Goal: Task Accomplishment & Management: Manage account settings

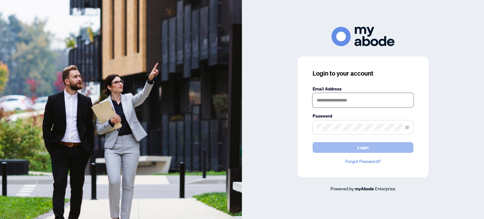
type input "**********"
click at [366, 146] on span "Login" at bounding box center [363, 148] width 11 height 10
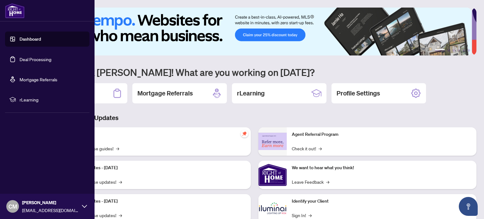
click at [20, 61] on link "Deal Processing" at bounding box center [36, 59] width 32 height 6
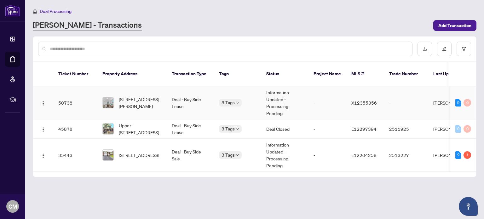
click at [187, 92] on td "Deal - Buy Side Lease" at bounding box center [190, 102] width 47 height 33
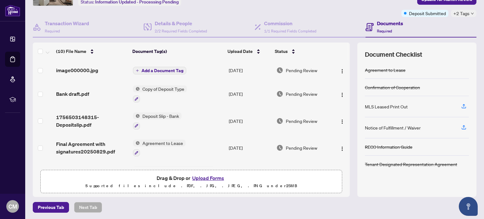
click at [165, 71] on span "Add a Document Tag" at bounding box center [163, 70] width 42 height 4
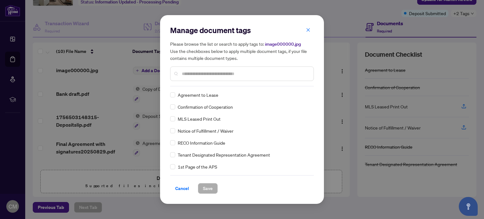
click at [190, 72] on input "text" at bounding box center [245, 73] width 127 height 7
type input "*******"
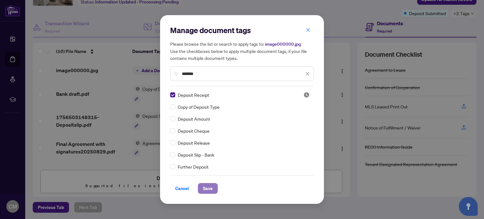
click at [207, 190] on span "Save" at bounding box center [208, 188] width 10 height 10
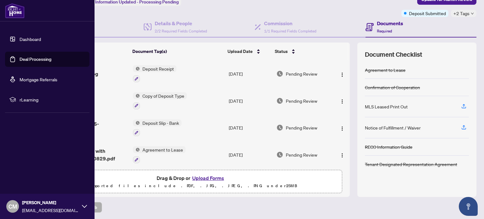
click at [30, 58] on link "Deal Processing" at bounding box center [36, 59] width 32 height 6
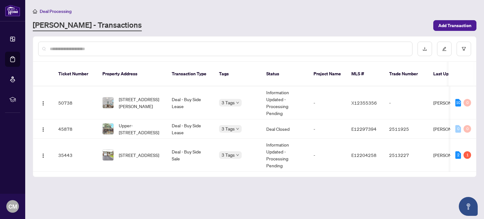
click at [217, 19] on div "Deal Processing [PERSON_NAME] - Transactions Add Transaction" at bounding box center [255, 20] width 444 height 24
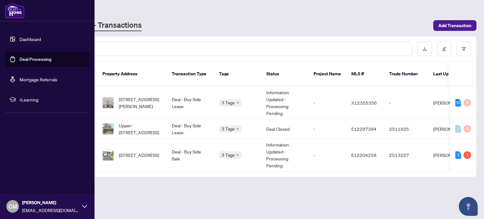
click at [30, 38] on link "Dashboard" at bounding box center [30, 39] width 21 height 6
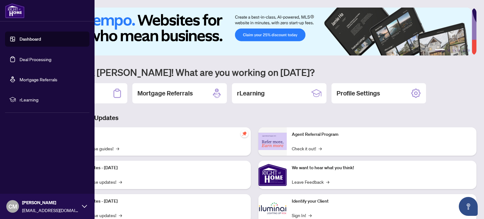
click at [27, 56] on link "Deal Processing" at bounding box center [36, 59] width 32 height 6
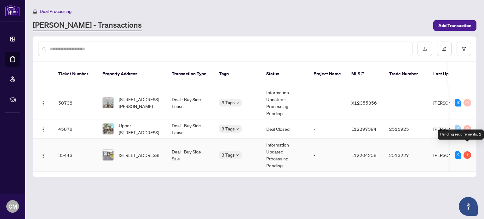
click at [467, 151] on div "1" at bounding box center [468, 155] width 8 height 8
click at [466, 151] on div "1" at bounding box center [468, 155] width 8 height 8
click at [458, 151] on div "2" at bounding box center [459, 155] width 6 height 8
click at [467, 151] on div "1" at bounding box center [468, 155] width 8 height 8
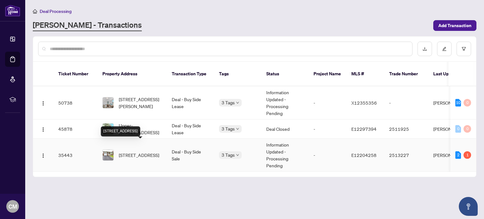
click at [135, 152] on span "[STREET_ADDRESS]" at bounding box center [139, 155] width 40 height 7
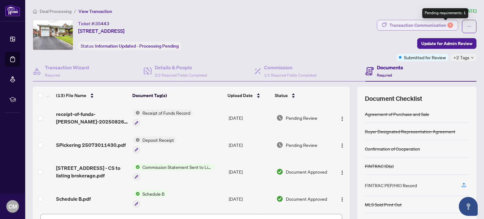
click at [448, 23] on div "1" at bounding box center [451, 25] width 6 height 6
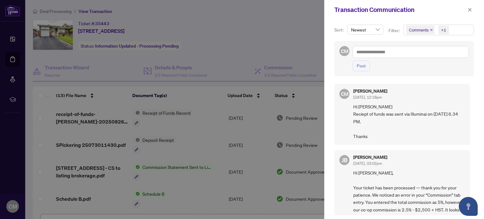
click at [275, 17] on div at bounding box center [242, 109] width 484 height 219
click at [472, 10] on icon "close" at bounding box center [470, 10] width 4 height 4
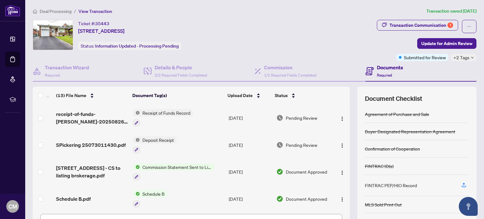
click at [303, 16] on div "Deal Processing / View Transaction Transaction saved [DATE] Ticket #: 35443 [ST…" at bounding box center [254, 132] width 449 height 249
click at [471, 58] on icon "down" at bounding box center [472, 57] width 3 height 3
click at [263, 16] on div "Deal Processing / View Transaction Transaction saved [DATE] Ticket #: 35443 [ST…" at bounding box center [254, 132] width 449 height 249
click at [273, 22] on div "Ticket #: 35443 [STREET_ADDRESS] Status: Information Updated - Processing Pendi…" at bounding box center [204, 35] width 342 height 30
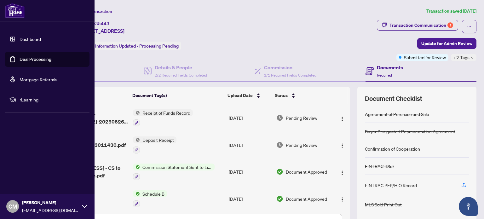
click at [20, 61] on link "Deal Processing" at bounding box center [36, 59] width 32 height 6
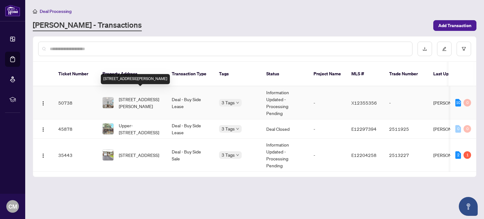
click at [141, 98] on span "[STREET_ADDRESS][PERSON_NAME]" at bounding box center [140, 103] width 43 height 14
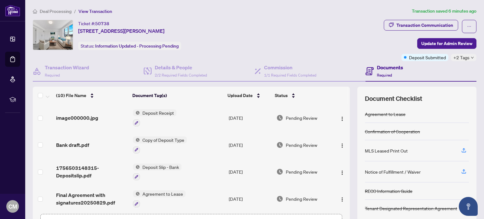
click at [284, 15] on div "Deal Processing / View Transaction Transaction saved 6 minutes ago Ticket #: 50…" at bounding box center [254, 132] width 449 height 249
click at [339, 14] on ol "Deal Processing / View Transaction" at bounding box center [220, 11] width 374 height 7
